Goal: Task Accomplishment & Management: Use online tool/utility

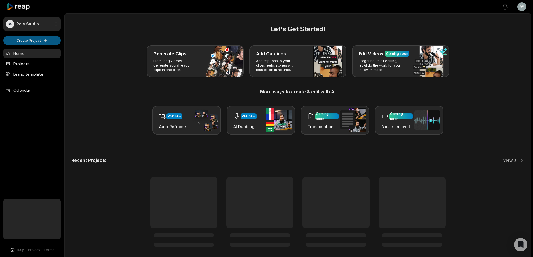
click at [26, 41] on html "RS Rd's Studio Create Project Home Projects Brand template Calendar Help Privac…" at bounding box center [266, 128] width 533 height 257
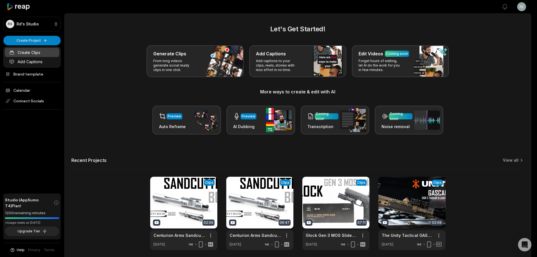
click at [27, 52] on link "Create Clips" at bounding box center [32, 52] width 55 height 9
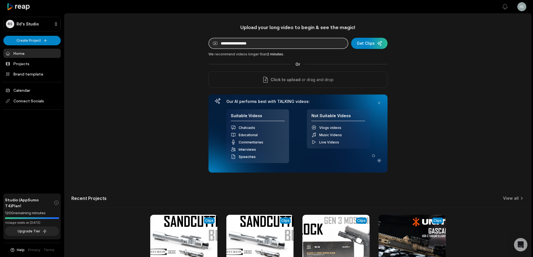
click at [262, 39] on input at bounding box center [279, 43] width 140 height 11
paste input "**********"
type input "**********"
click at [365, 42] on div "submit" at bounding box center [369, 43] width 36 height 11
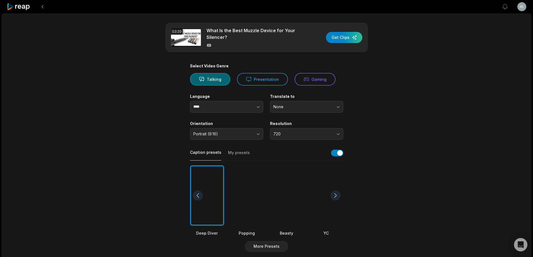
click at [285, 79] on div "Talking Presentation Gaming" at bounding box center [266, 79] width 153 height 13
click at [257, 79] on button "Presentation" at bounding box center [262, 79] width 51 height 13
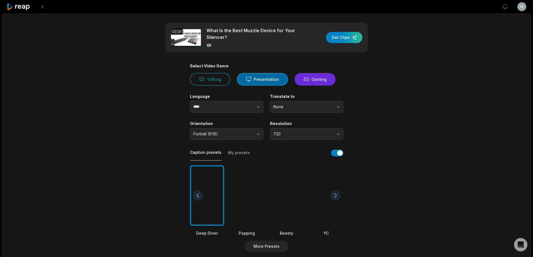
click at [304, 84] on button "Gaming" at bounding box center [315, 79] width 41 height 13
click at [268, 84] on button "Presentation" at bounding box center [262, 79] width 51 height 13
click at [295, 131] on button "720" at bounding box center [306, 134] width 73 height 12
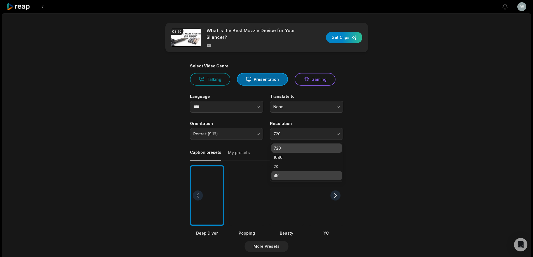
click at [305, 179] on p "4K" at bounding box center [307, 176] width 66 height 6
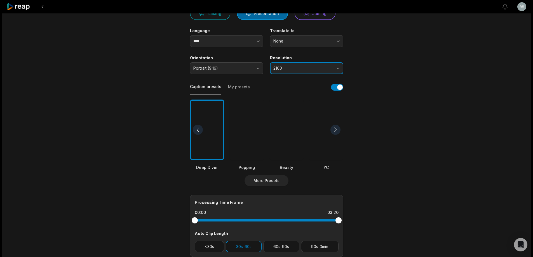
scroll to position [84, 0]
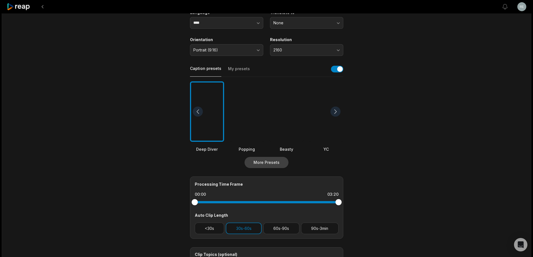
click at [261, 161] on button "More Presets" at bounding box center [267, 162] width 44 height 11
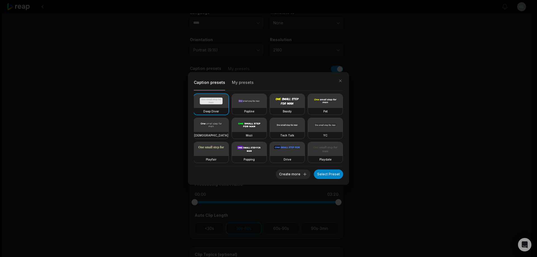
click at [382, 162] on div "Caption presets My presets Deep Diver Popline Beasty Pet Zen Mozi Tech Talk YC …" at bounding box center [268, 128] width 537 height 257
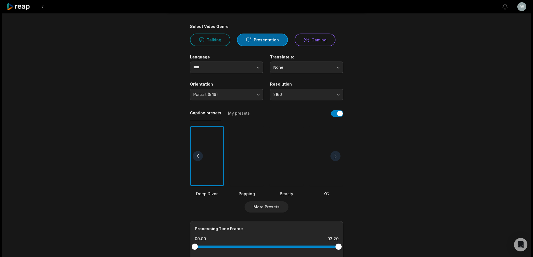
scroll to position [28, 0]
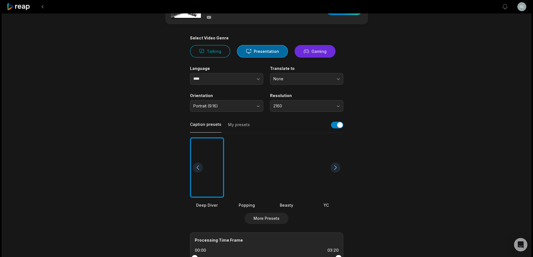
click at [319, 53] on button "Gaming" at bounding box center [315, 51] width 41 height 13
click at [241, 83] on button "button" at bounding box center [247, 79] width 32 height 12
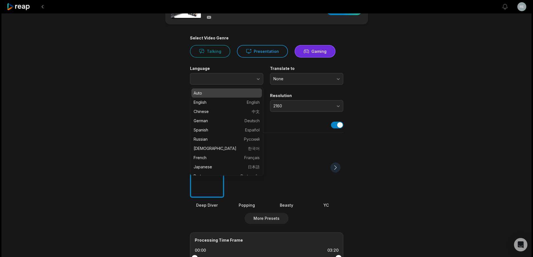
type input "****"
click at [145, 93] on main "03:20 What Is the Best Muzzle Device for Your Silencer? Get Clips Select Video …" at bounding box center [266, 166] width 271 height 343
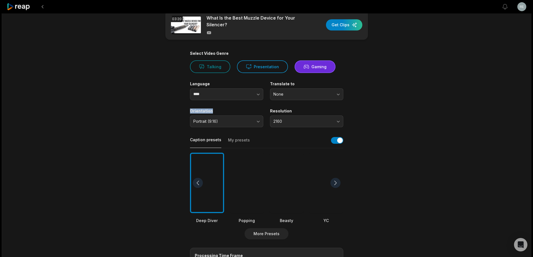
scroll to position [0, 0]
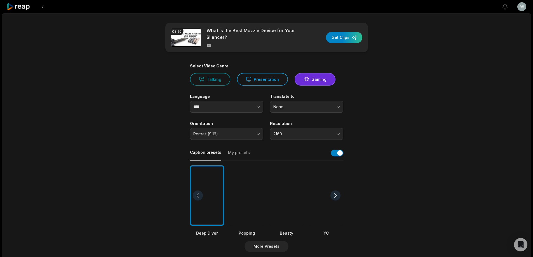
click at [381, 99] on main "03:20 What Is the Best Muzzle Device for Your Silencer? Get Clips Select Video …" at bounding box center [266, 194] width 271 height 343
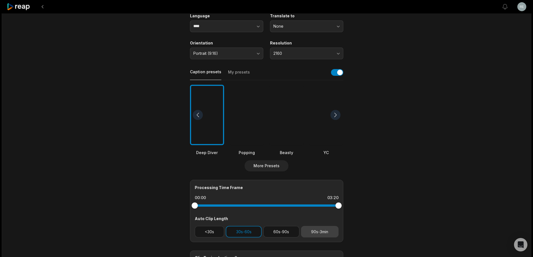
scroll to position [140, 0]
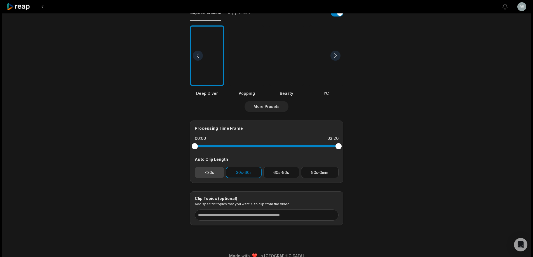
click at [212, 176] on button "<30s" at bounding box center [210, 172] width 30 height 11
click at [227, 172] on button "30s-60s" at bounding box center [244, 172] width 36 height 11
click at [253, 174] on button "30s-60s" at bounding box center [244, 172] width 36 height 11
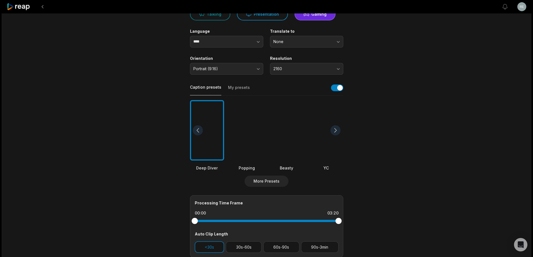
scroll to position [9, 0]
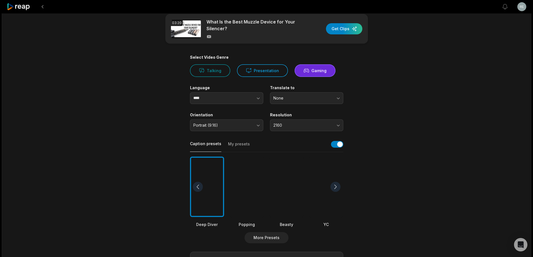
click at [295, 198] on div at bounding box center [287, 187] width 34 height 61
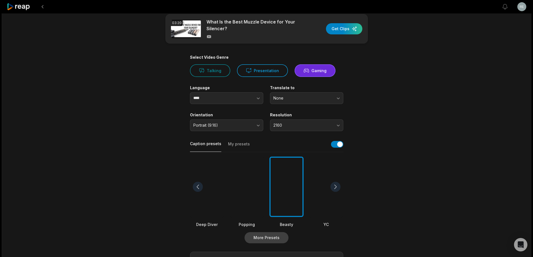
click at [281, 237] on button "More Presets" at bounding box center [267, 237] width 44 height 11
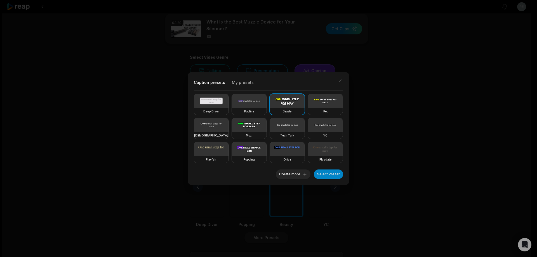
click at [267, 132] on video at bounding box center [249, 125] width 35 height 14
click at [324, 173] on button "Select Preset" at bounding box center [328, 175] width 29 height 10
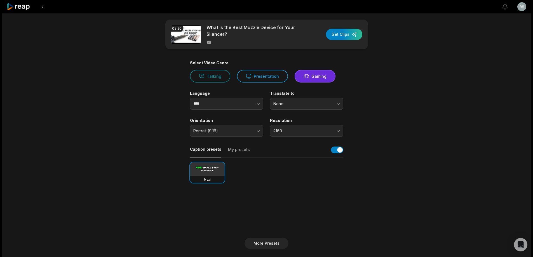
scroll to position [0, 0]
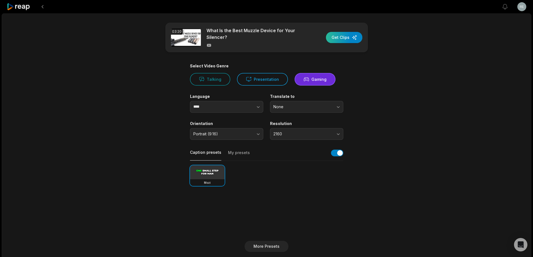
click at [346, 38] on div "button" at bounding box center [344, 37] width 36 height 11
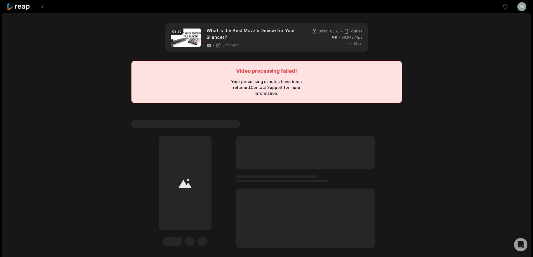
click at [277, 86] on div "Your processing minutes have been returned. Contact Support for more Informatio…" at bounding box center [266, 88] width 81 height 18
click at [271, 108] on main "03:20 What Is the Best Muzzle Device for Your Silencer? 6 min ago 00:00 - 03:20…" at bounding box center [266, 136] width 271 height 226
click at [41, 4] on button at bounding box center [43, 7] width 10 height 10
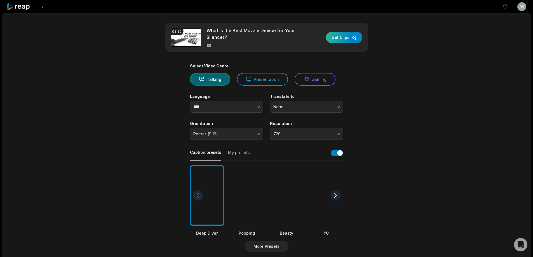
click at [339, 39] on div "button" at bounding box center [344, 37] width 36 height 11
click at [301, 76] on button "Gaming" at bounding box center [315, 79] width 41 height 13
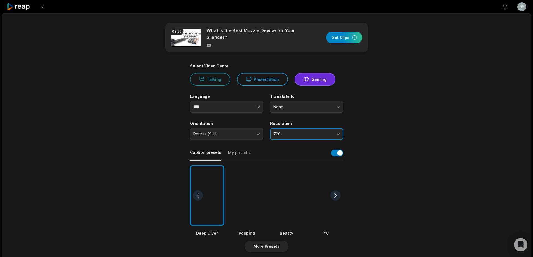
click at [318, 132] on span "720" at bounding box center [302, 134] width 59 height 5
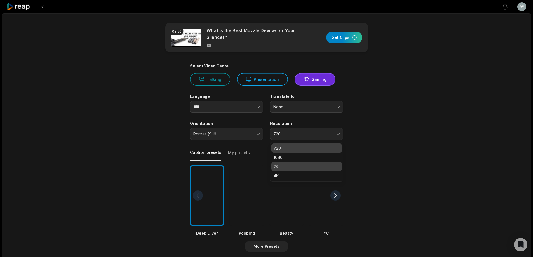
click at [308, 170] on div "2K" at bounding box center [306, 166] width 71 height 9
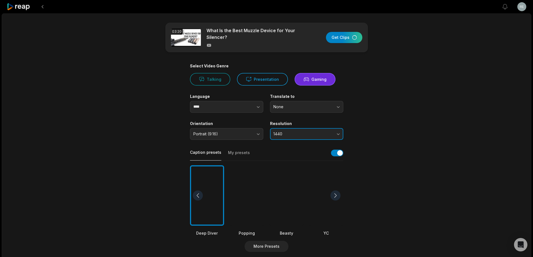
click at [312, 132] on span "1440" at bounding box center [302, 134] width 59 height 5
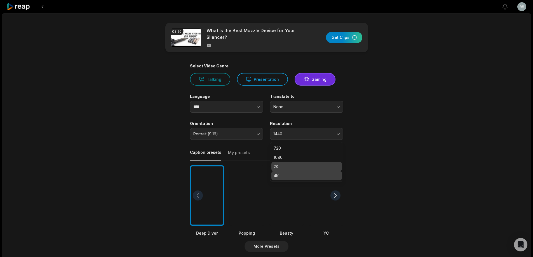
click at [301, 172] on div "4K" at bounding box center [306, 175] width 71 height 9
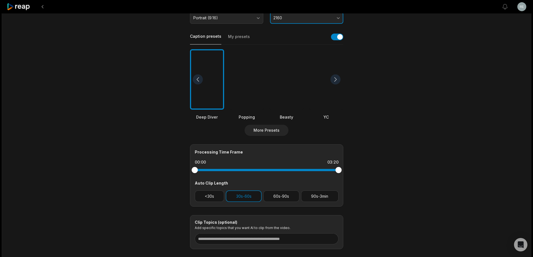
scroll to position [149, 0]
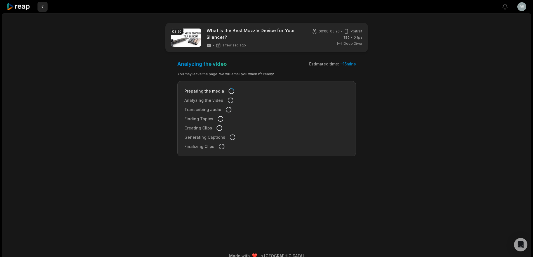
click at [41, 5] on button at bounding box center [43, 7] width 10 height 10
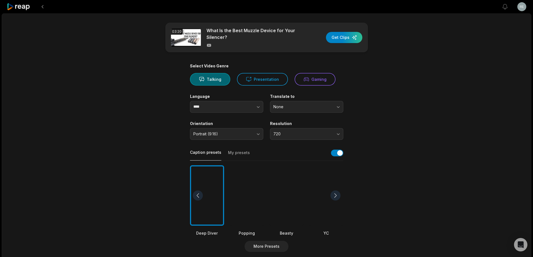
scroll to position [149, 0]
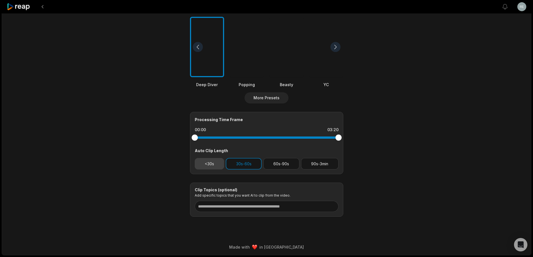
click at [214, 163] on button "<30s" at bounding box center [210, 163] width 30 height 11
click at [241, 168] on button "30s-60s" at bounding box center [244, 163] width 36 height 11
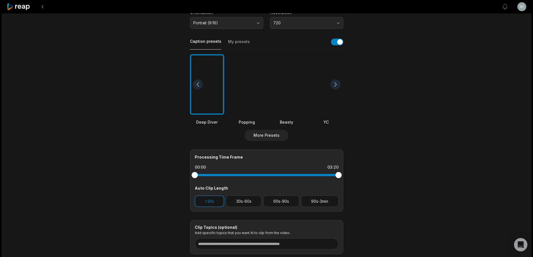
scroll to position [9, 0]
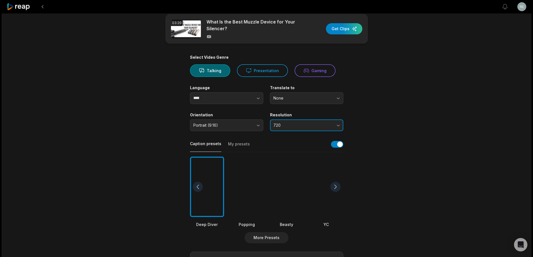
click at [308, 120] on button "720" at bounding box center [306, 126] width 73 height 12
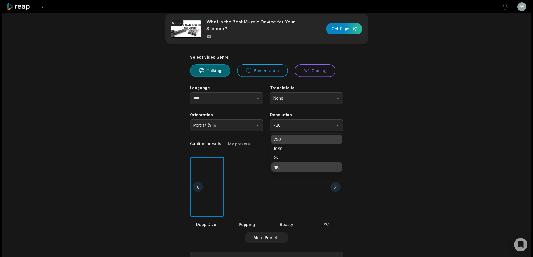
click at [297, 168] on p "4K" at bounding box center [307, 167] width 66 height 6
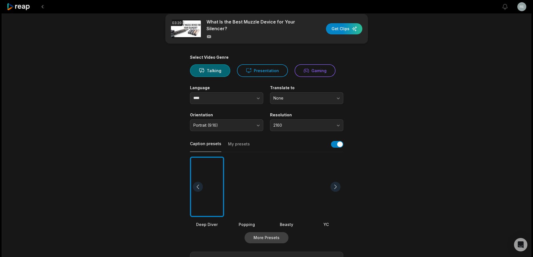
click at [280, 237] on button "More Presets" at bounding box center [267, 237] width 44 height 11
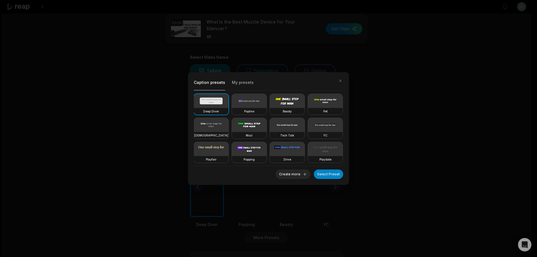
click at [267, 126] on video at bounding box center [249, 125] width 35 height 14
click at [326, 179] on button "Select Preset" at bounding box center [328, 175] width 29 height 10
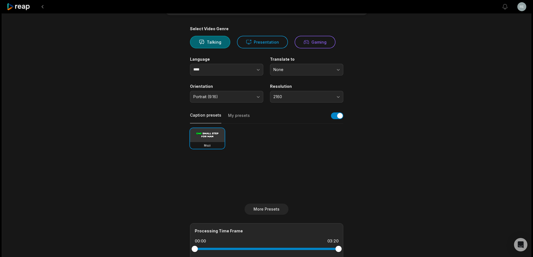
scroll to position [0, 0]
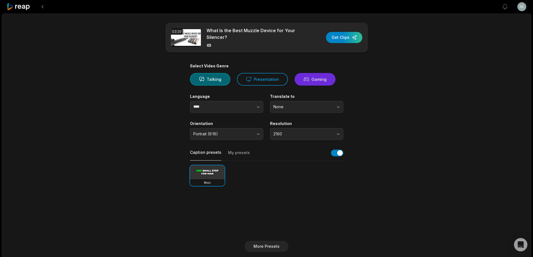
click at [305, 81] on icon at bounding box center [307, 79] width 6 height 6
click at [350, 36] on div "button" at bounding box center [344, 37] width 36 height 11
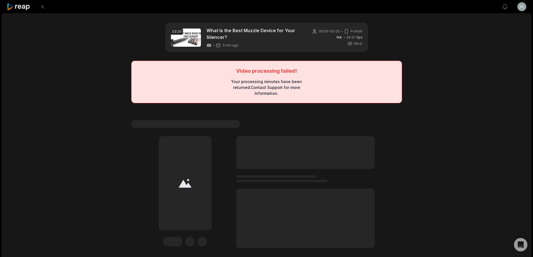
click at [21, 10] on icon at bounding box center [19, 7] width 24 height 8
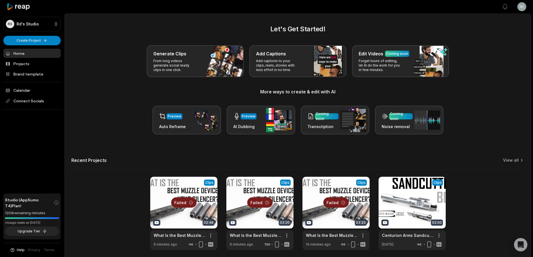
click at [188, 204] on div at bounding box center [183, 213] width 67 height 73
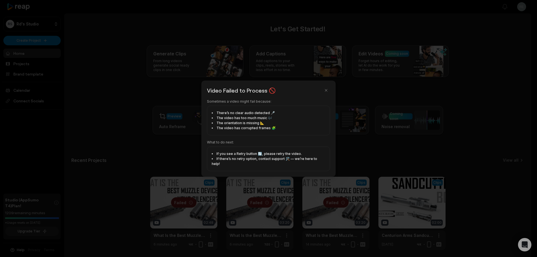
click at [160, 168] on div at bounding box center [268, 128] width 537 height 257
